Goal: Task Accomplishment & Management: Manage account settings

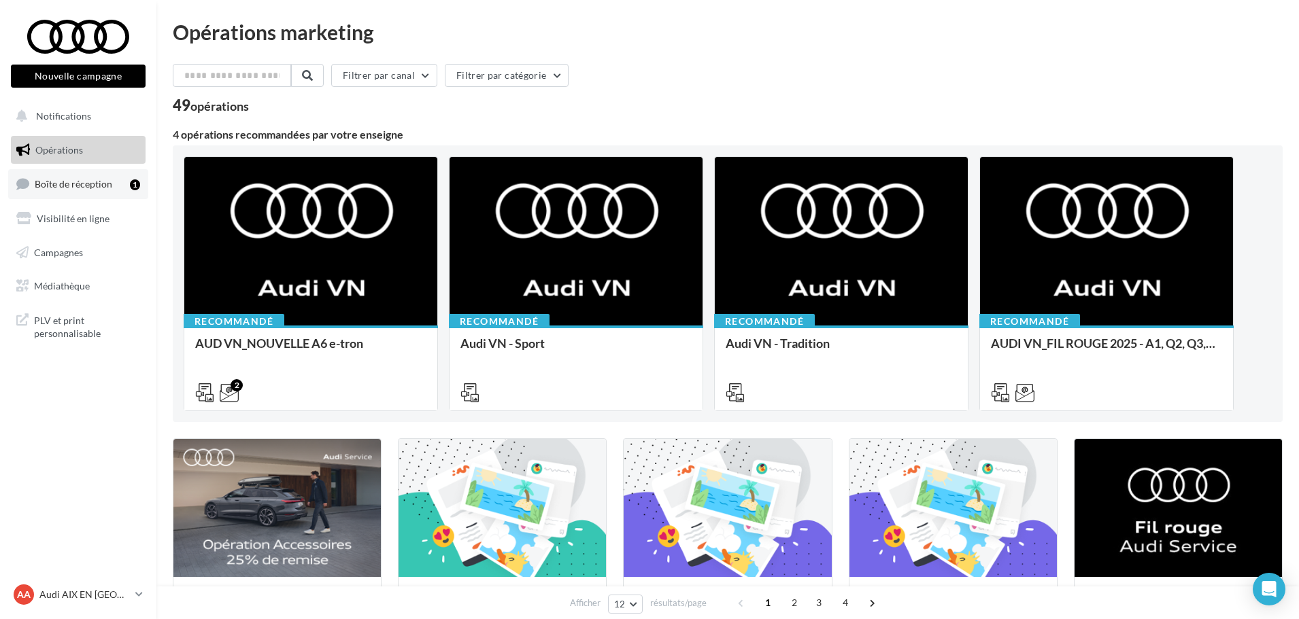
click at [54, 177] on link "Boîte de réception 1" at bounding box center [78, 183] width 140 height 29
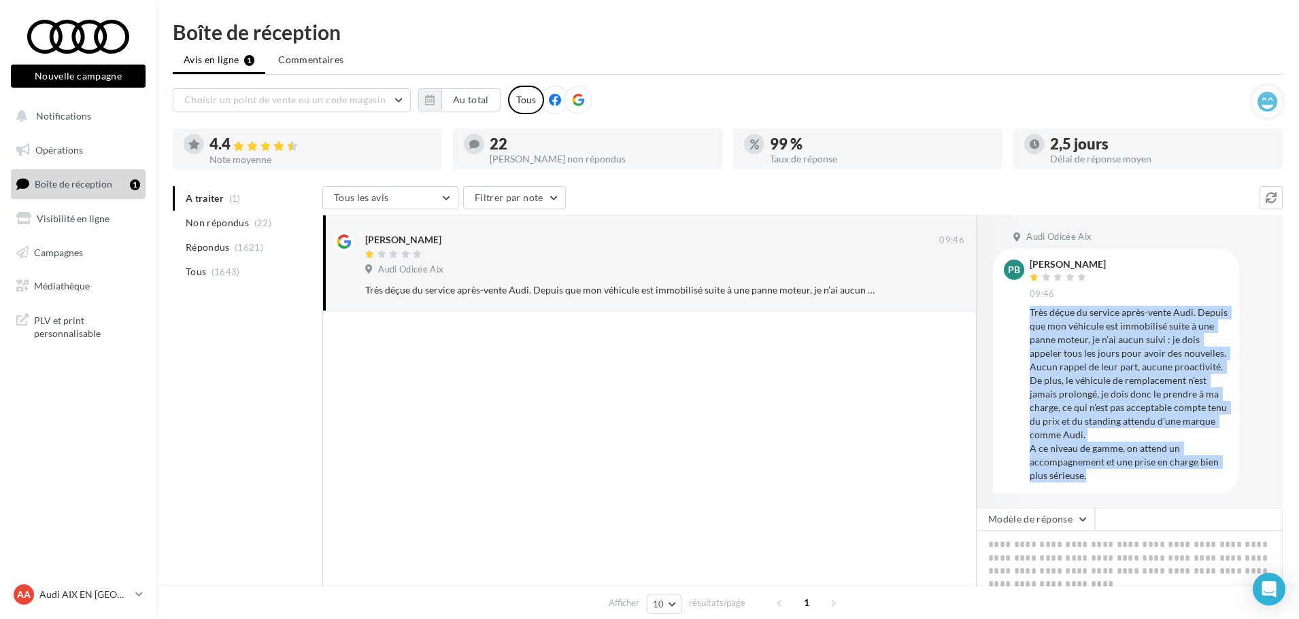
scroll to position [1, 0]
drag, startPoint x: 1029, startPoint y: 311, endPoint x: 1120, endPoint y: 498, distance: 207.7
click at [1120, 498] on div "Audi Odicée Aix PB [PERSON_NAME] 09:46 Très déçue du service après-vente Audi. …" at bounding box center [1129, 361] width 306 height 293
copy div "Très déçue du service après-vente Audi. Depuis que mon véhicule est immobilisé …"
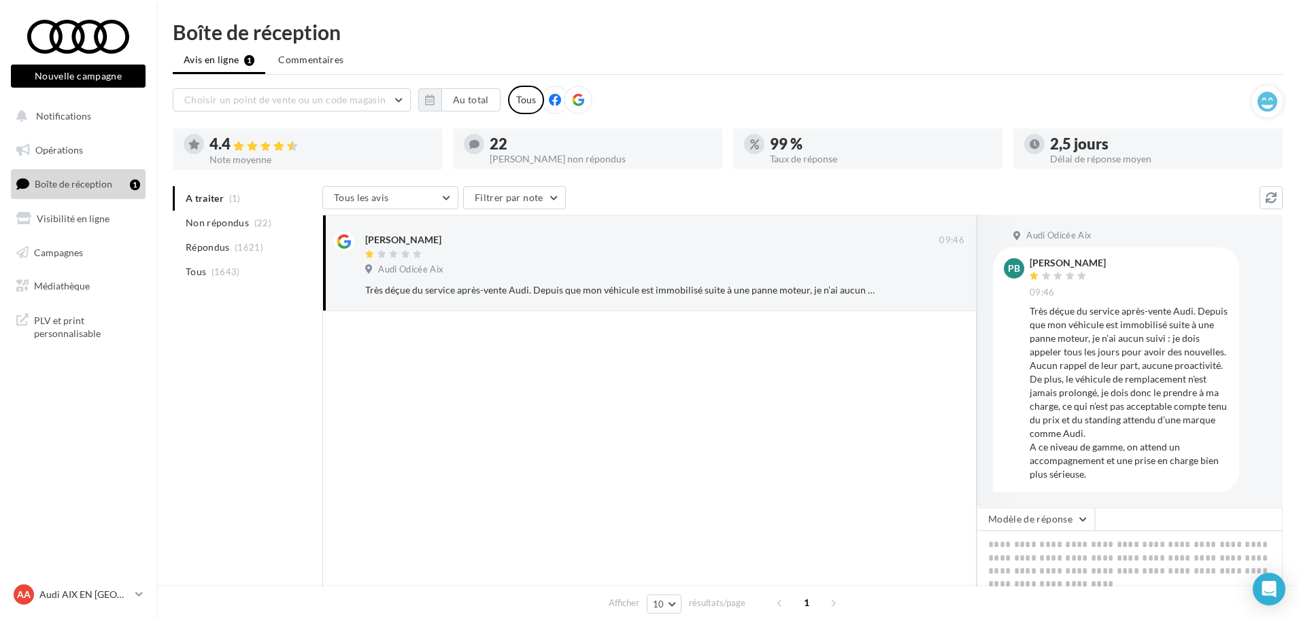
click at [864, 348] on div at bounding box center [649, 481] width 654 height 340
